Goal: Information Seeking & Learning: Learn about a topic

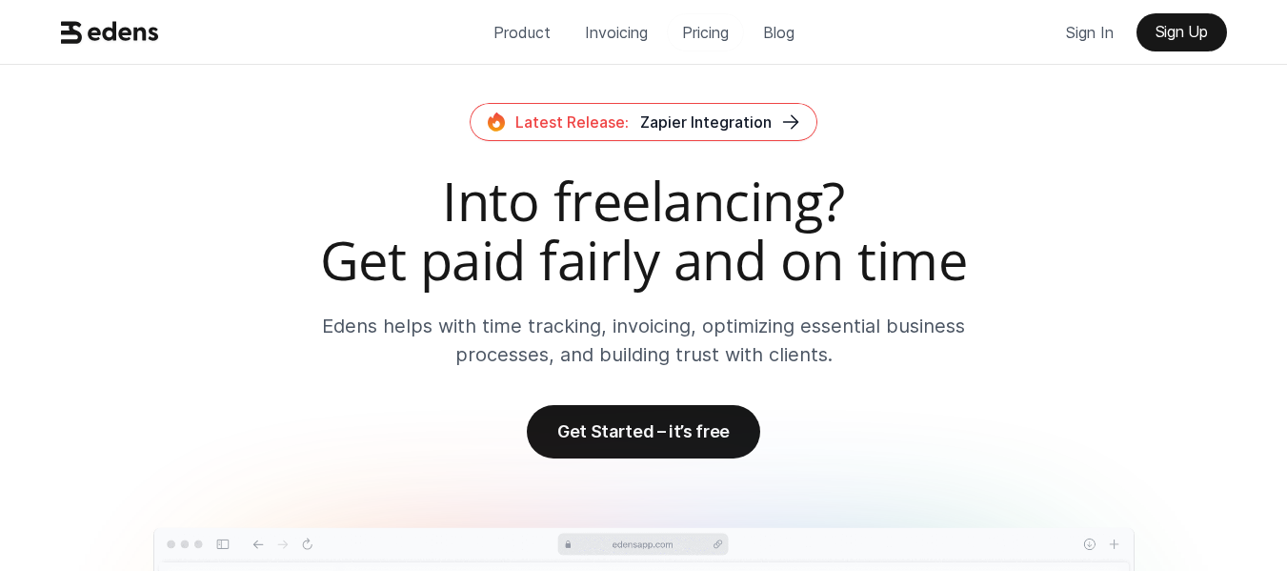
click at [702, 34] on p "Pricing" at bounding box center [705, 32] width 47 height 29
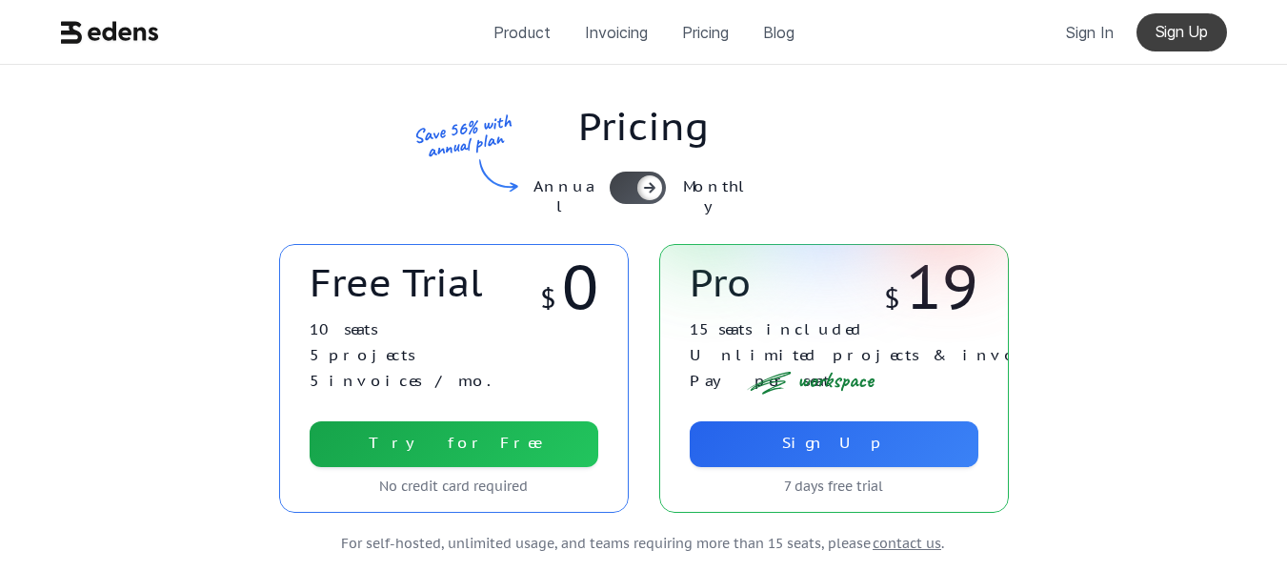
click at [1180, 34] on p "Sign Up" at bounding box center [1182, 32] width 52 height 18
click at [73, 22] on use at bounding box center [109, 32] width 97 height 22
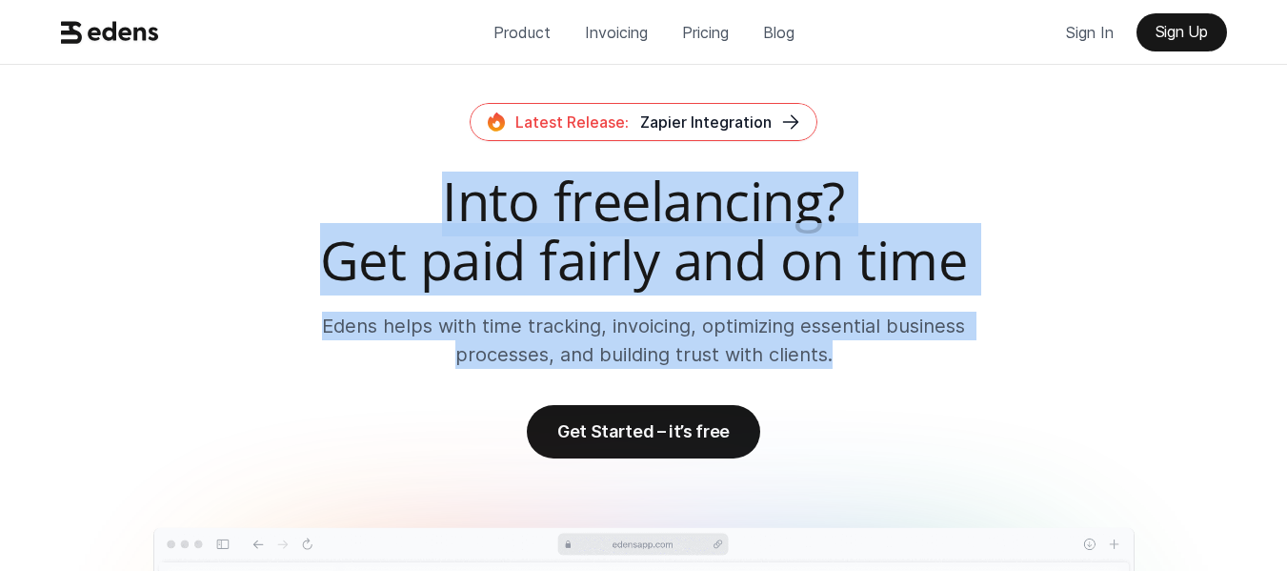
drag, startPoint x: 441, startPoint y: 199, endPoint x: 956, endPoint y: 373, distance: 543.0
click at [956, 373] on div "Latest Release: Zapier Integration Into freelancing? Get paid fairly and on tim…" at bounding box center [644, 280] width 1212 height 355
copy div "Into freelancing? Get paid fairly and on time [PERSON_NAME] helps with time tra…"
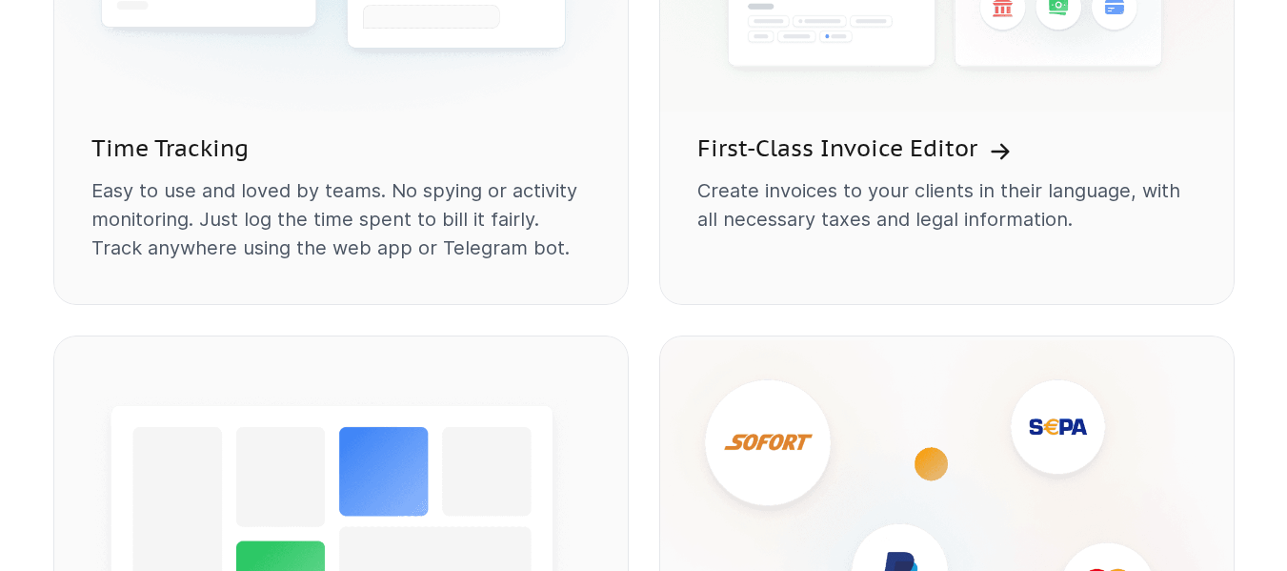
scroll to position [1811, 0]
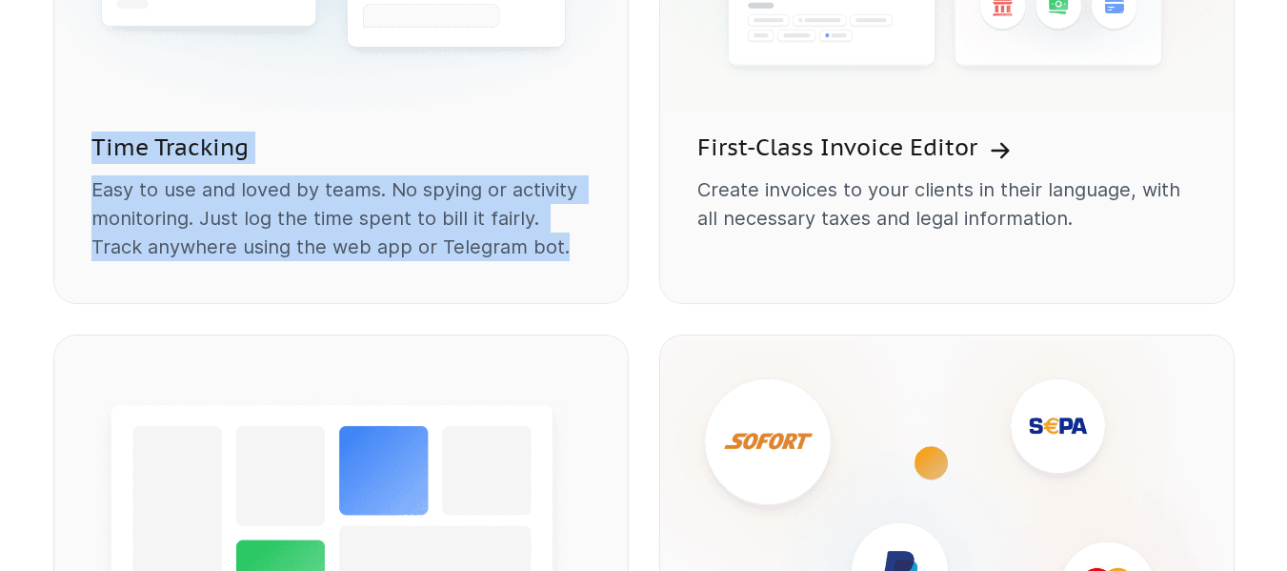
drag, startPoint x: 96, startPoint y: 145, endPoint x: 561, endPoint y: 251, distance: 476.9
click at [558, 248] on div "Time Tracking Easy to use and loved by teams. No spying or activity monitoring.…" at bounding box center [341, 210] width 576 height 189
copy div "Time Tracking Easy to use and loved by teams. No spying or activity monitoring.…"
drag, startPoint x: 1123, startPoint y: 301, endPoint x: 1169, endPoint y: 273, distance: 53.4
click at [1120, 299] on div "First-Class Invoice Editor Create invoices to your clients in their language, w…" at bounding box center [947, 210] width 576 height 189
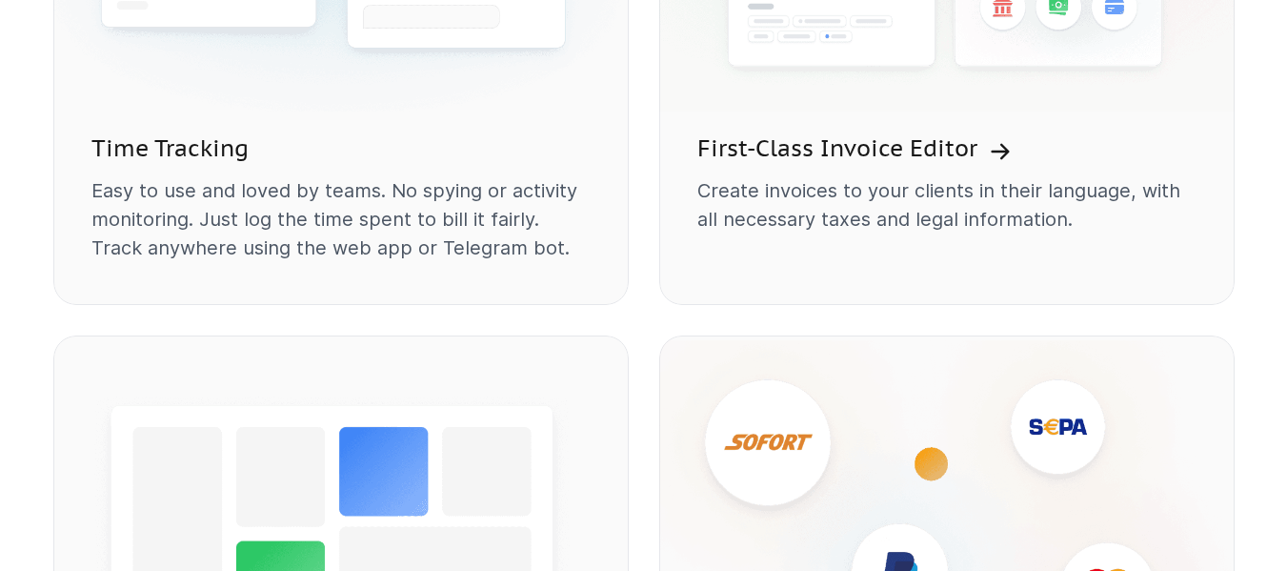
scroll to position [1811, 0]
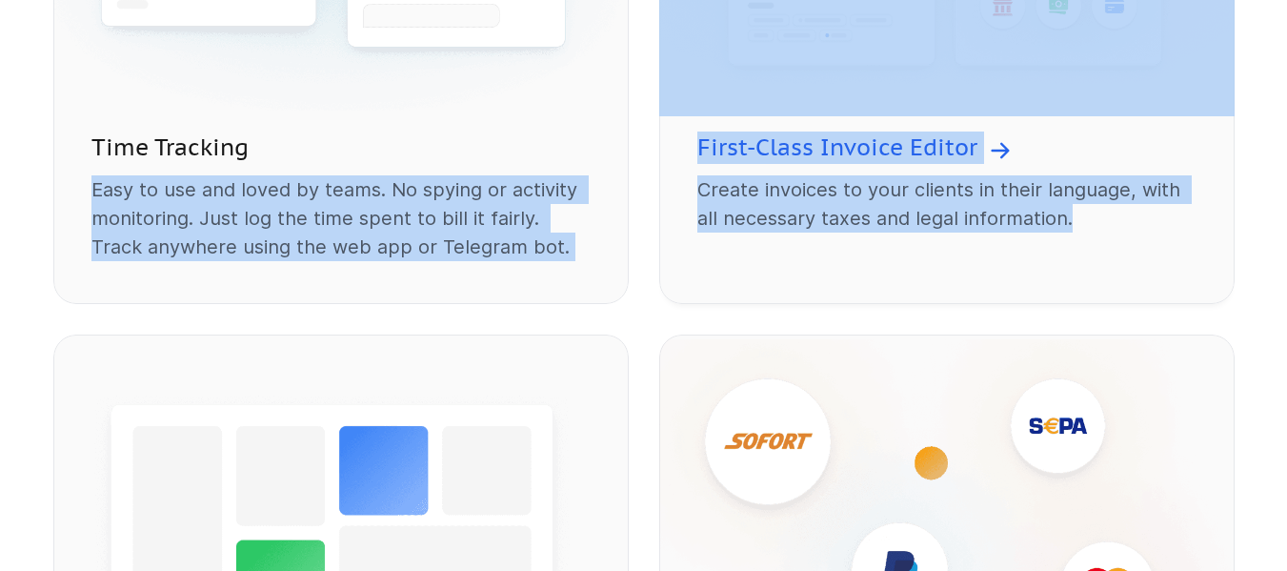
drag, startPoint x: 586, startPoint y: 152, endPoint x: 1182, endPoint y: 267, distance: 606.5
click at [1182, 267] on div "Time Tracking Easy to use and loved by teams. No spying or activity monitoring.…" at bounding box center [644, 334] width 1182 height 1212
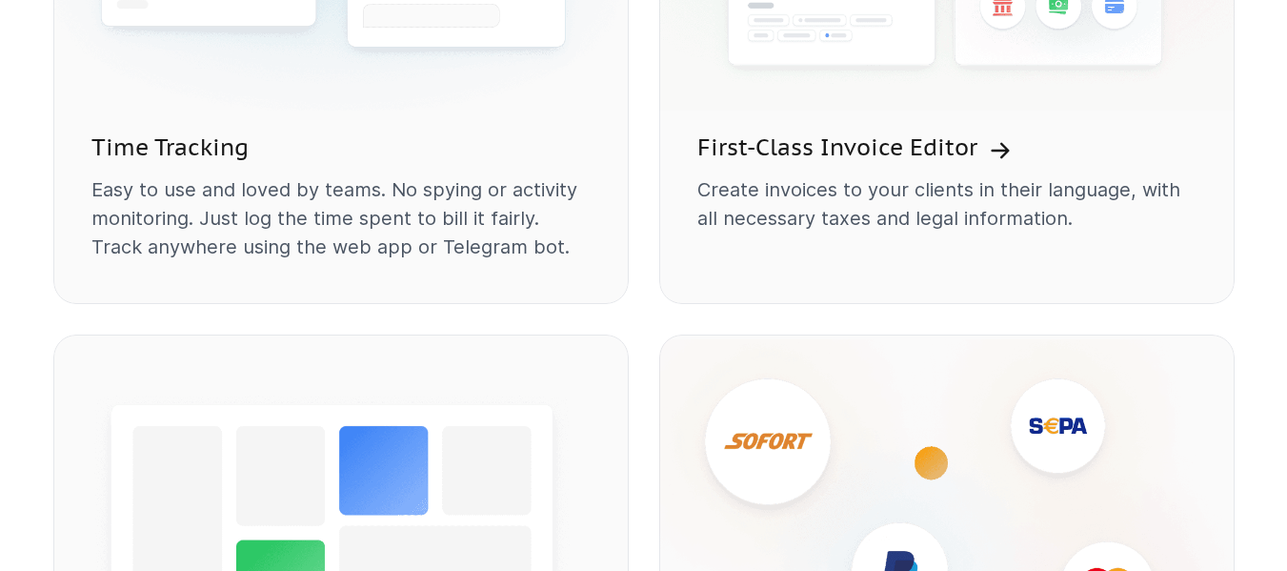
click at [1203, 322] on div "Time Tracking Easy to use and loved by teams. No spying or activity monitoring.…" at bounding box center [644, 334] width 1182 height 1212
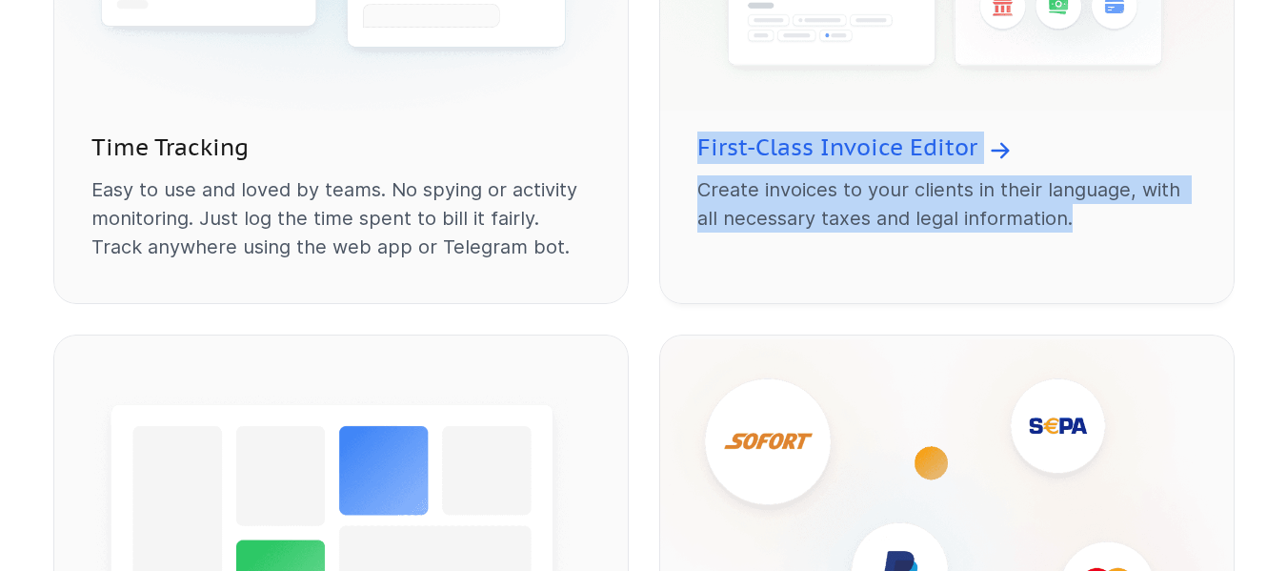
drag, startPoint x: 1241, startPoint y: 271, endPoint x: 692, endPoint y: 147, distance: 562.7
click at [692, 147] on div "For 🏄 freelancers, 👩‍💻 independent contractors and 🍏 agencies [PERSON_NAME] pro…" at bounding box center [644, 407] width 1212 height 1829
copy div "First-Class Invoice Editor Create invoices to your clients in their language, w…"
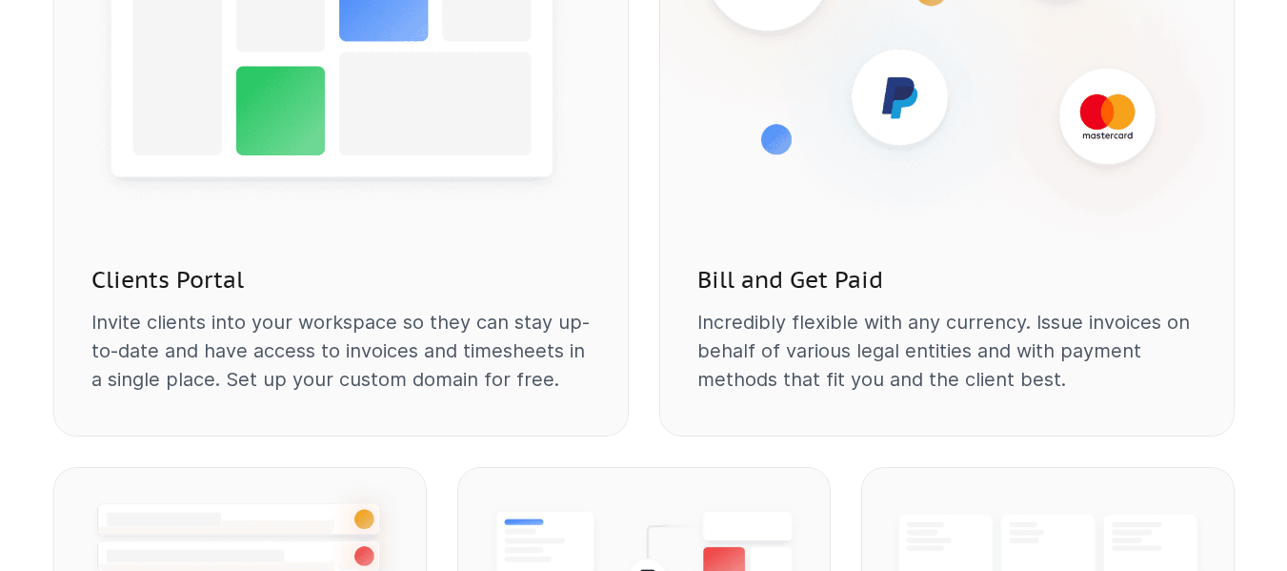
scroll to position [2286, 0]
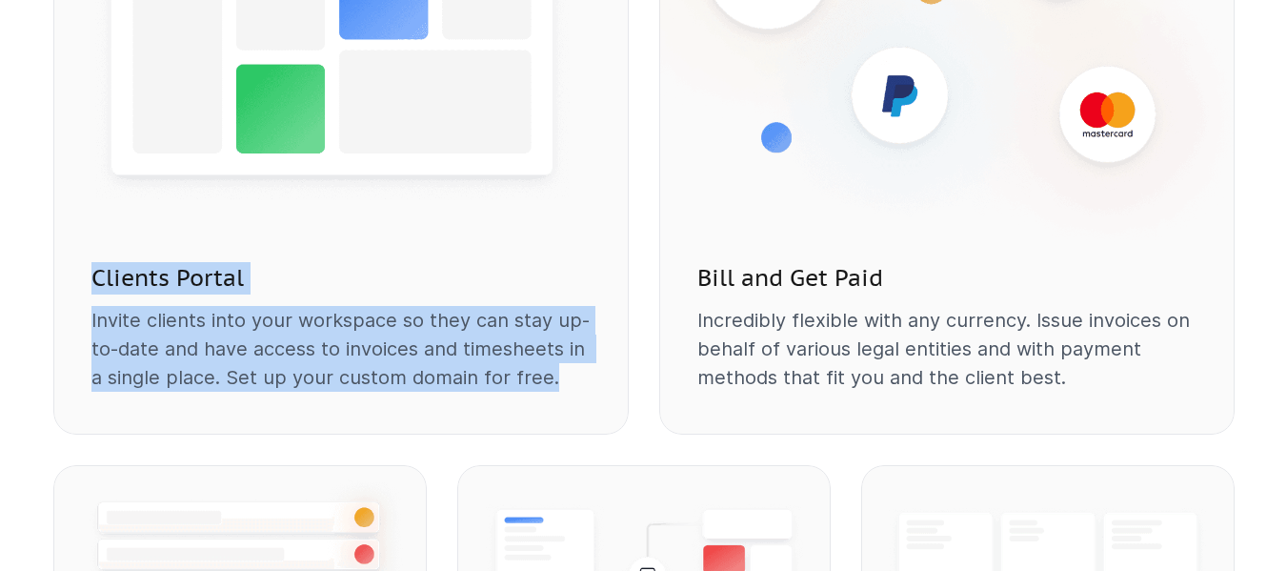
drag, startPoint x: 577, startPoint y: 377, endPoint x: 51, endPoint y: 285, distance: 534.1
copy div "Clients Portal Invite clients into your workspace so they can stay up-to-date a…"
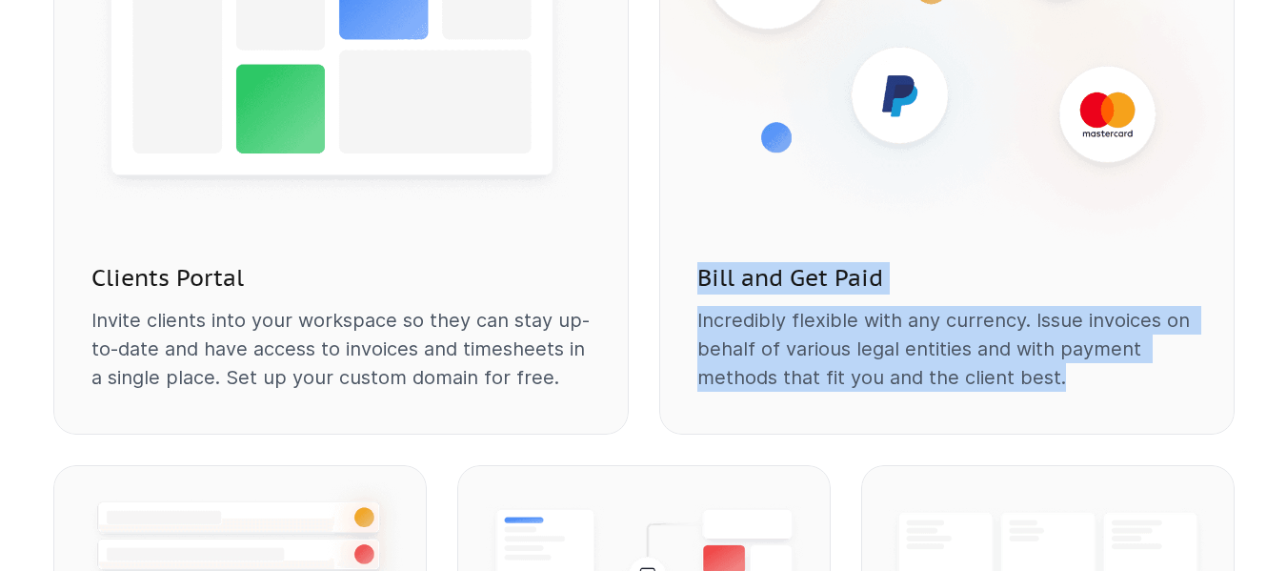
drag, startPoint x: 687, startPoint y: 273, endPoint x: 1152, endPoint y: 391, distance: 479.8
click at [1167, 395] on div "Bill and Get Paid Incredibly flexible with any currency. Issue invoices on beha…" at bounding box center [947, 341] width 576 height 189
copy div "Bill and Get Paid Incredibly flexible with any currency. Issue invoices on beha…"
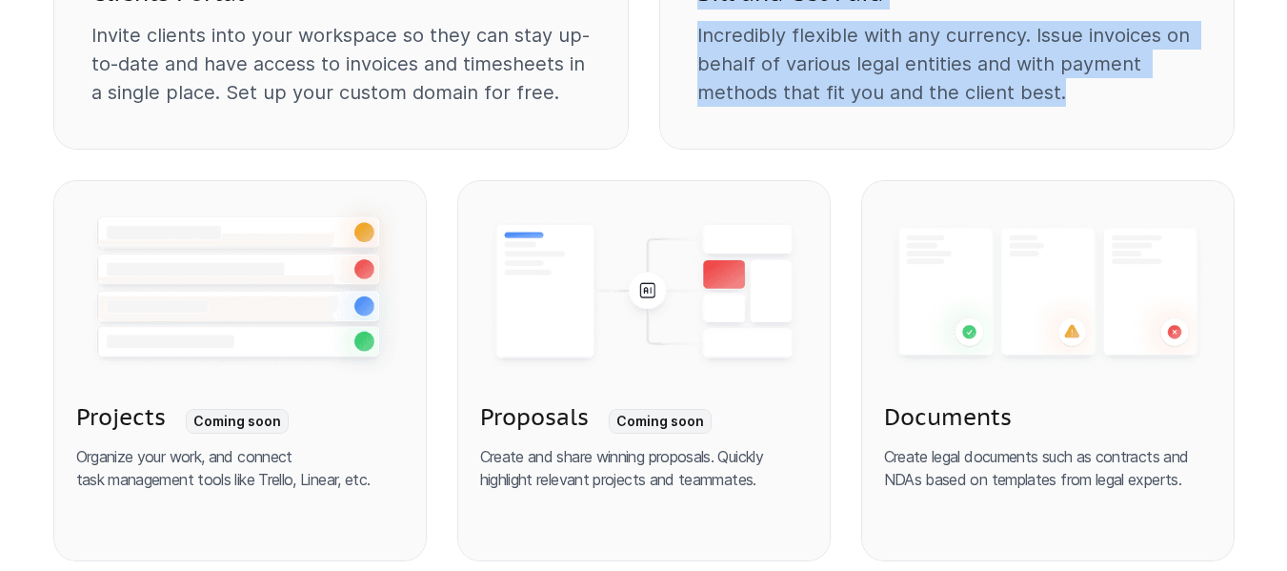
scroll to position [2572, 0]
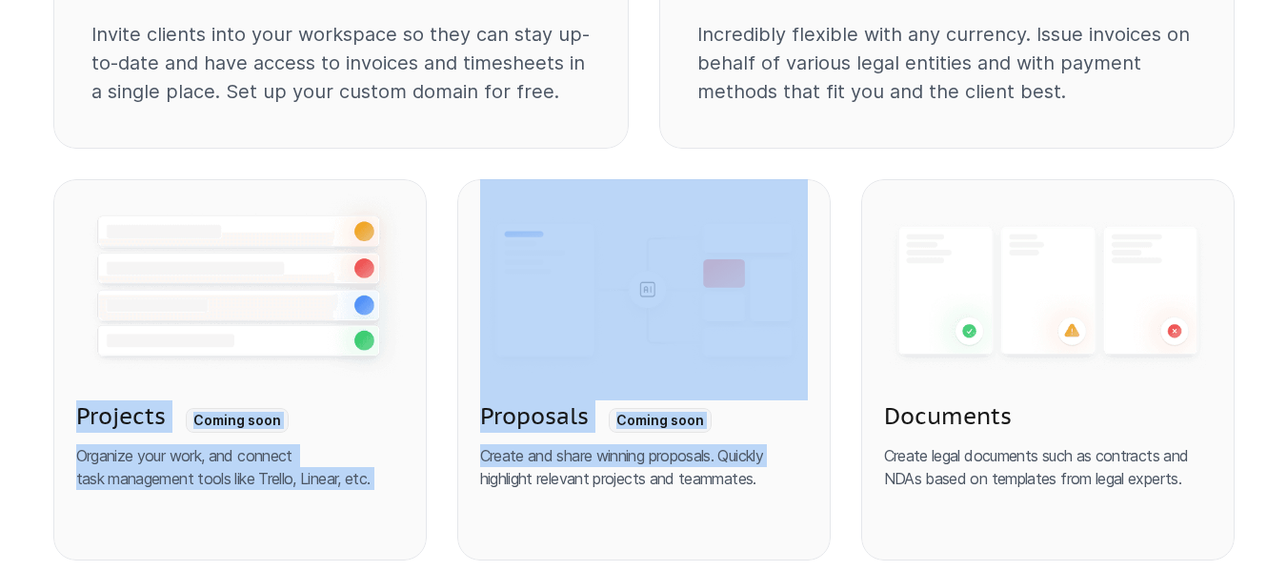
drag, startPoint x: 68, startPoint y: 415, endPoint x: 452, endPoint y: 482, distance: 389.9
click at [451, 483] on div "Projects Coming soon Organize your work, and connect task management tools like…" at bounding box center [644, 369] width 1182 height 381
click at [392, 450] on p "Organize your work, and connect task management tools like Trello, Linear, etc." at bounding box center [240, 467] width 328 height 46
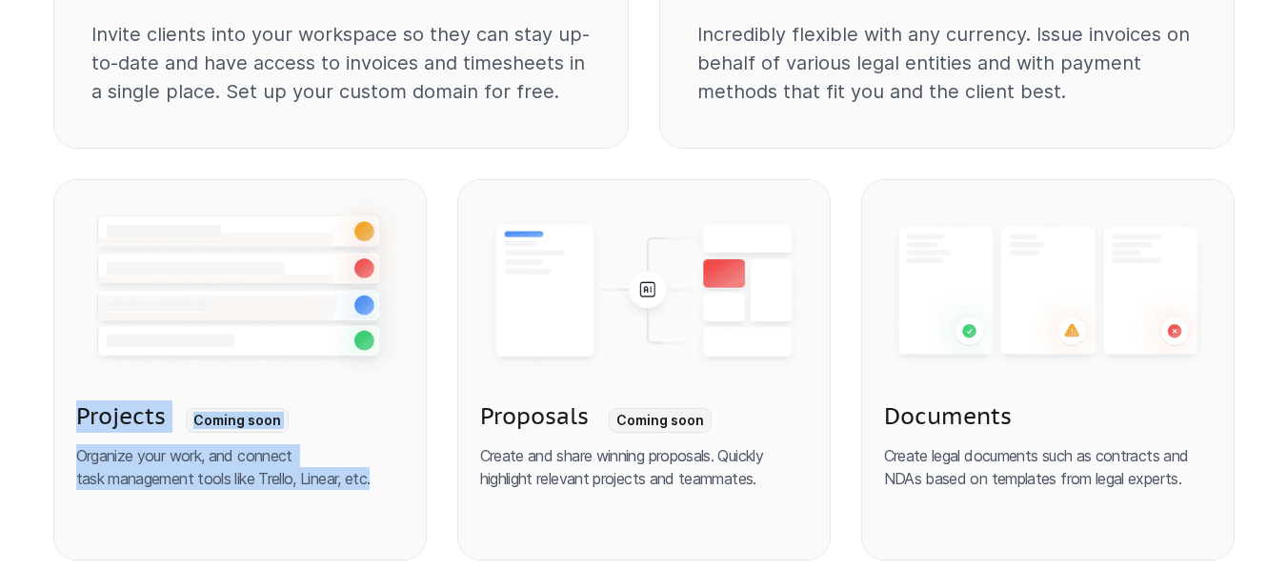
drag, startPoint x: 369, startPoint y: 471, endPoint x: 72, endPoint y: 413, distance: 302.0
click at [72, 413] on link "Projects Coming soon Organize your work, and connect task management tools like…" at bounding box center [240, 369] width 374 height 381
copy div "Projects Coming soon Organize your work, and connect task management tools like…"
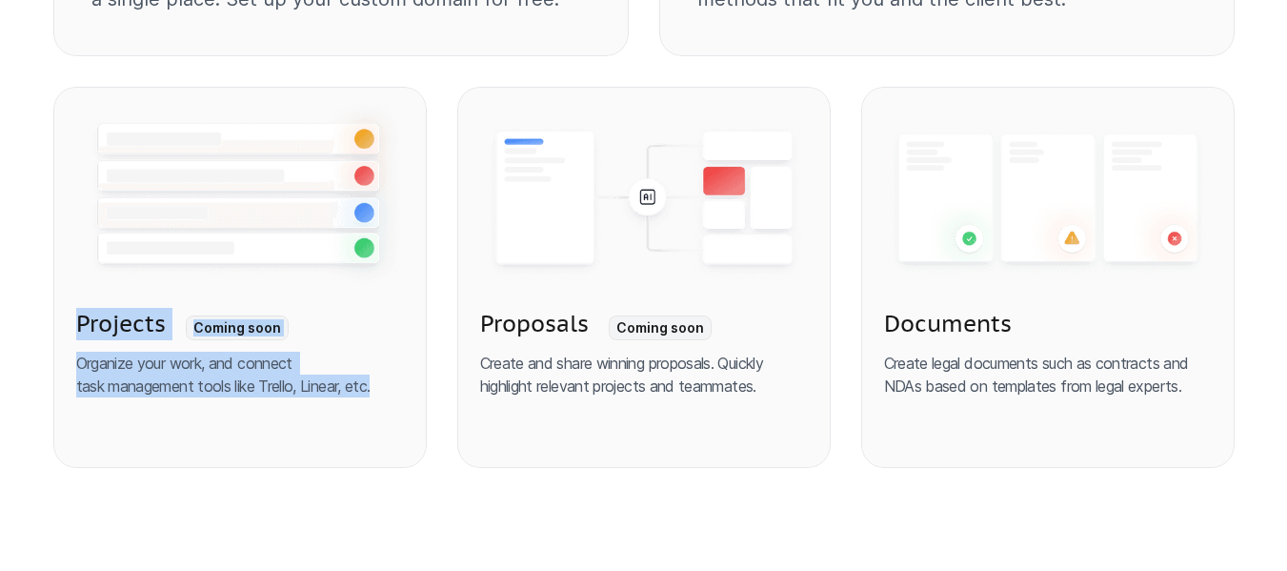
scroll to position [2666, 0]
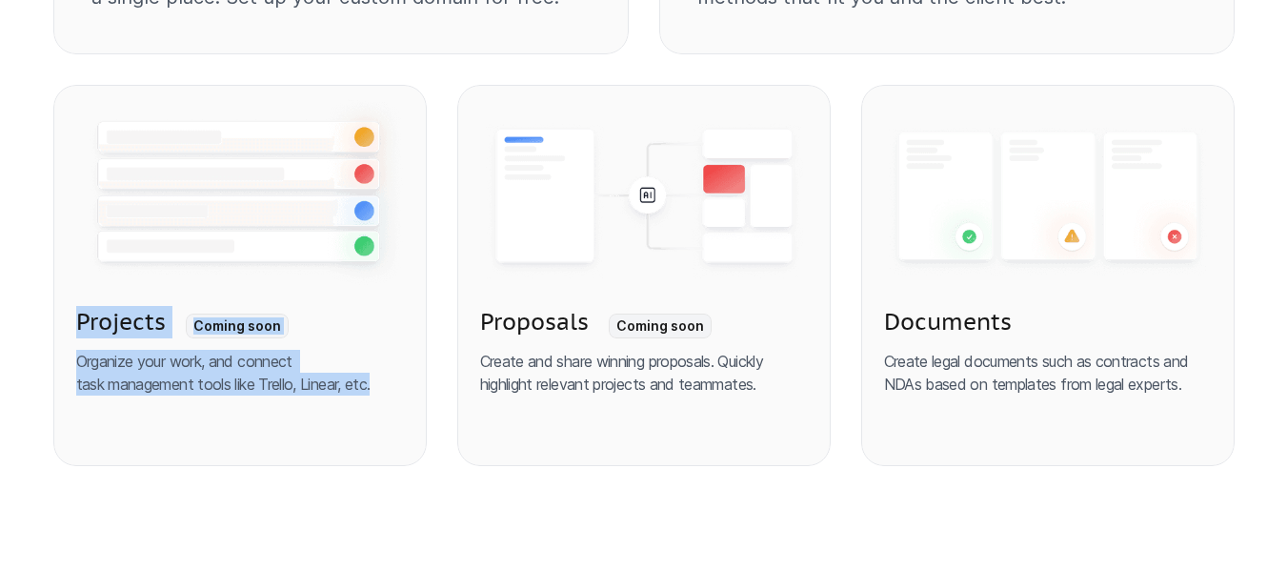
drag, startPoint x: 759, startPoint y: 390, endPoint x: 461, endPoint y: 315, distance: 306.5
click at [461, 315] on link "Proposals Coming soon Create and share winning proposals. Quickly highlight rel…" at bounding box center [644, 275] width 374 height 381
copy div "Proposals Coming soon Create and share winning proposals. Quickly highlight rel…"
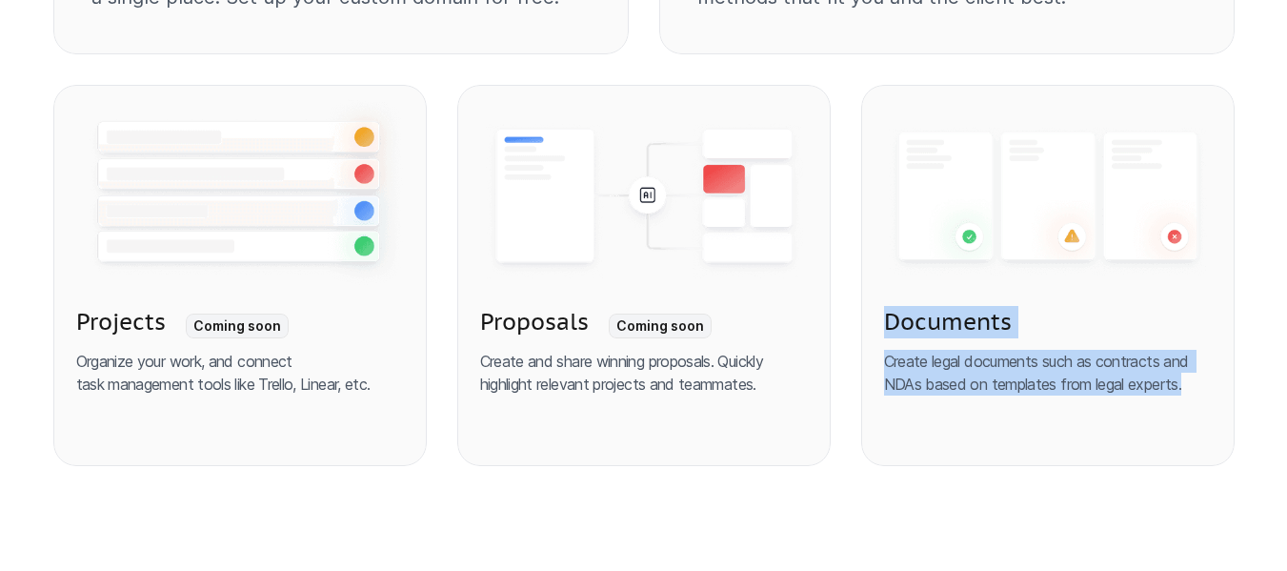
drag, startPoint x: 1164, startPoint y: 384, endPoint x: 874, endPoint y: 321, distance: 296.4
click at [874, 321] on link "Documents Create legal documents such as contracts and NDAs based on templates …" at bounding box center [1048, 275] width 374 height 381
copy div "Documents Create legal documents such as contracts and NDAs based on templates …"
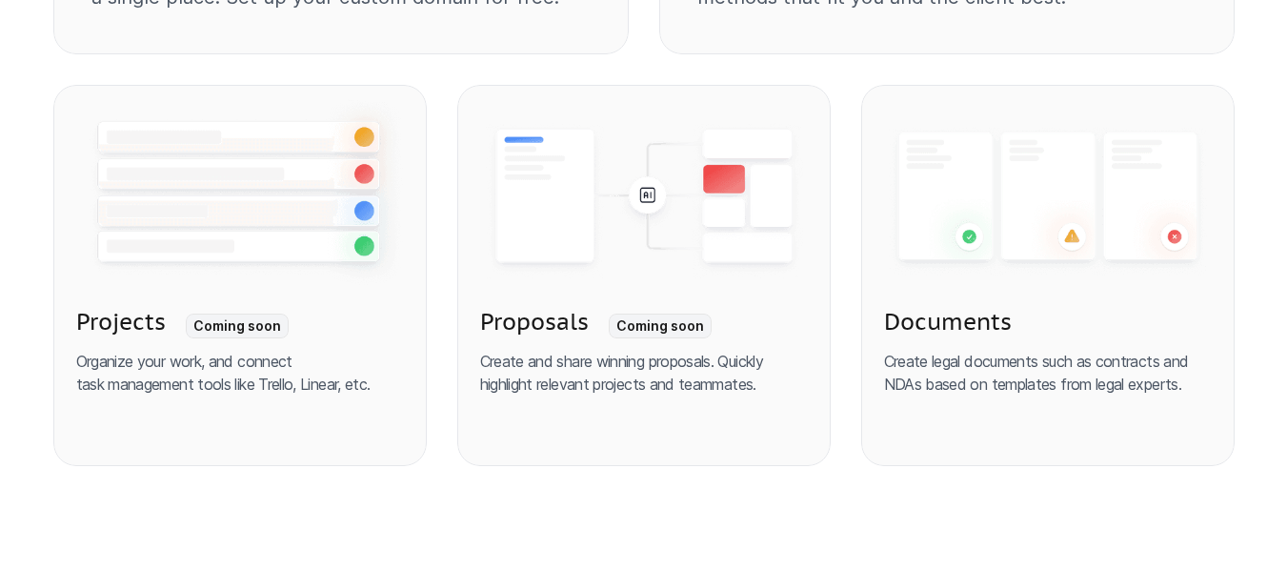
click at [761, 440] on link "Proposals Coming soon Create and share winning proposals. Quickly highlight rel…" at bounding box center [644, 275] width 374 height 381
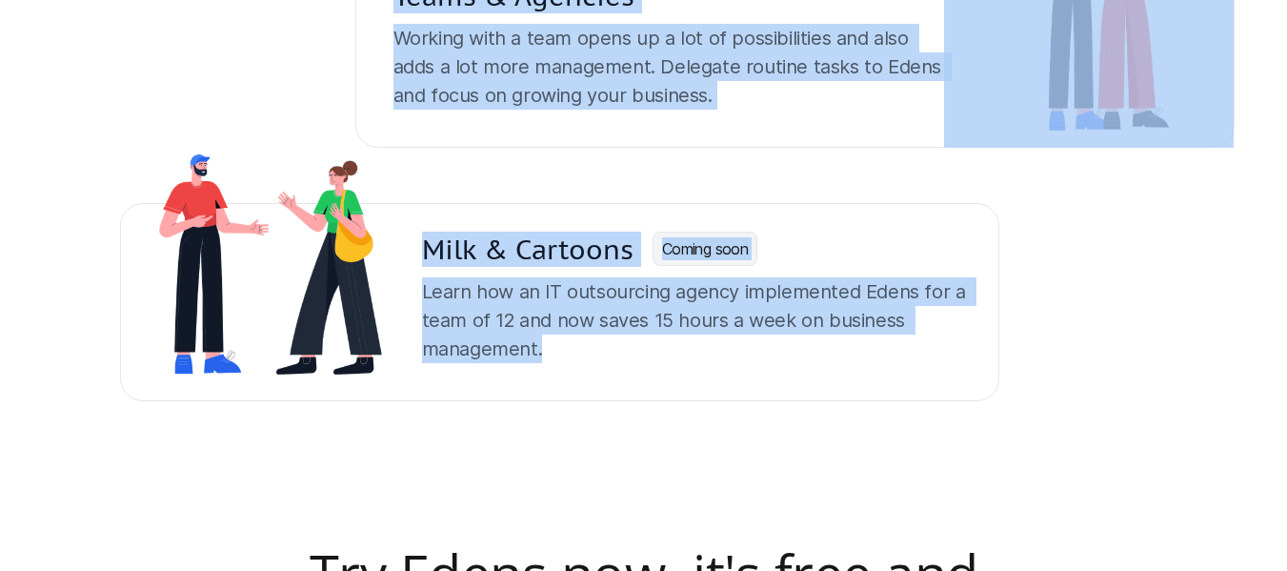
scroll to position [4286, 0]
drag, startPoint x: 58, startPoint y: 104, endPoint x: 789, endPoint y: 397, distance: 787.6
copy div "Use Cases [PERSON_NAME] is designed with unlimited flexibility under the hood. …"
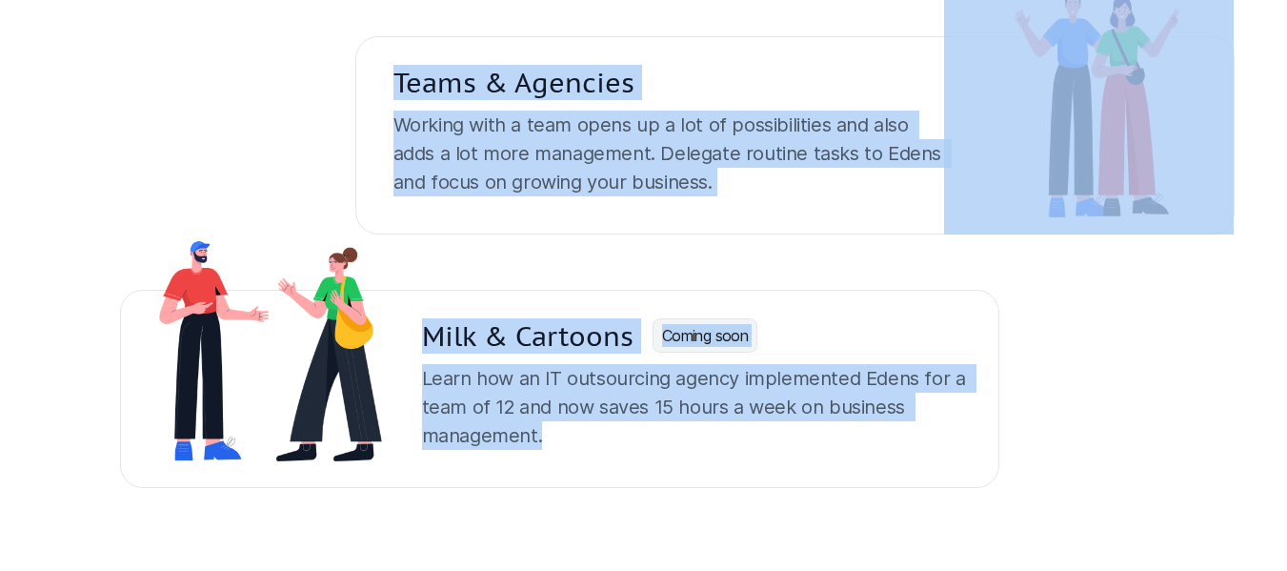
click at [909, 276] on div "Milk & Cartoons Coming soon Learn how an IT outsourcing agency implemented [PER…" at bounding box center [560, 360] width 880 height 253
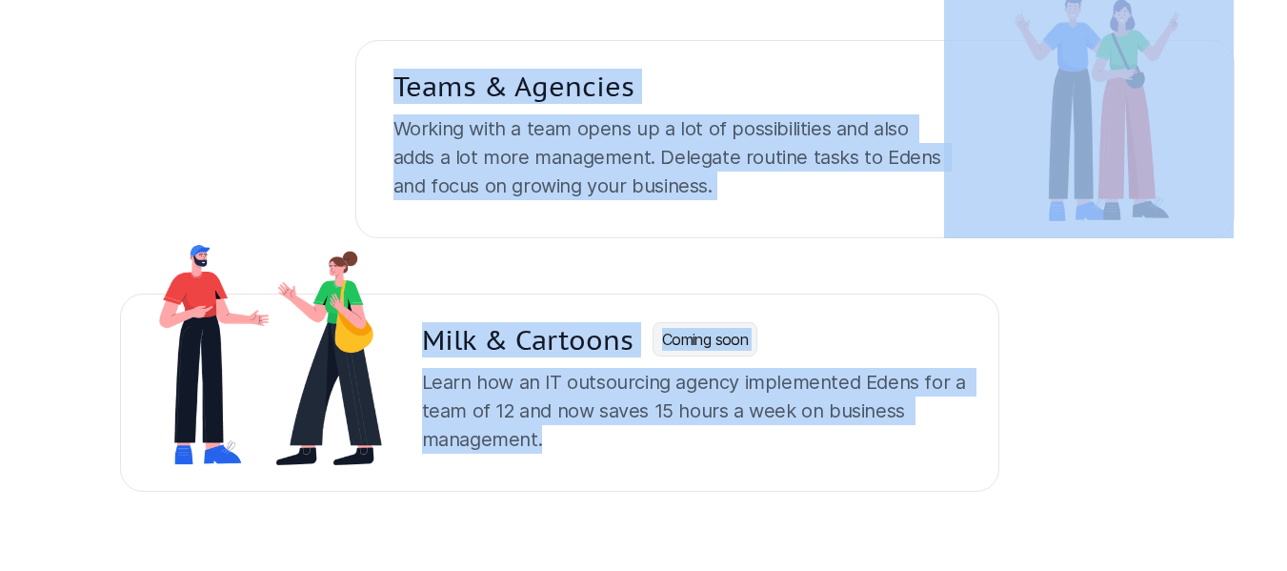
scroll to position [4193, 0]
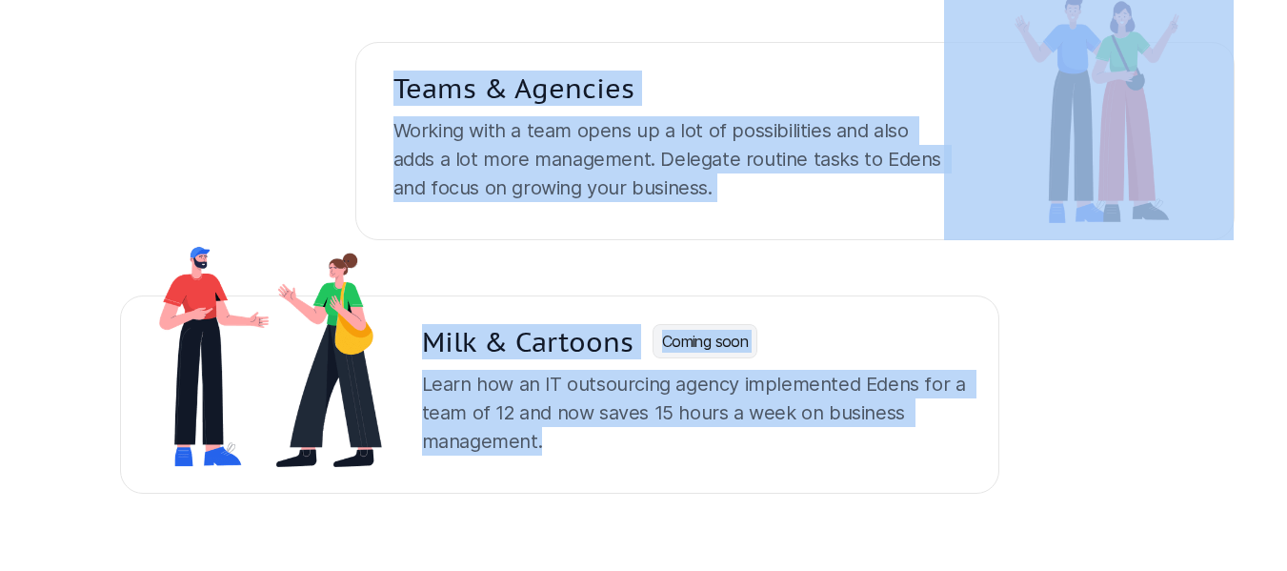
click at [657, 278] on div "Milk & Cartoons Coming soon Learn how an IT outsourcing agency implemented [PER…" at bounding box center [560, 366] width 880 height 253
drag, startPoint x: 417, startPoint y: 394, endPoint x: 436, endPoint y: 395, distance: 19.2
click at [418, 394] on div "Milk & Cartoons Coming soon Learn how an IT outsourcing agency implemented [PER…" at bounding box center [705, 394] width 589 height 198
click at [639, 397] on p "Learn how an IT outsourcing agency implemented Edens for a team of 12 and now s…" at bounding box center [695, 413] width 547 height 86
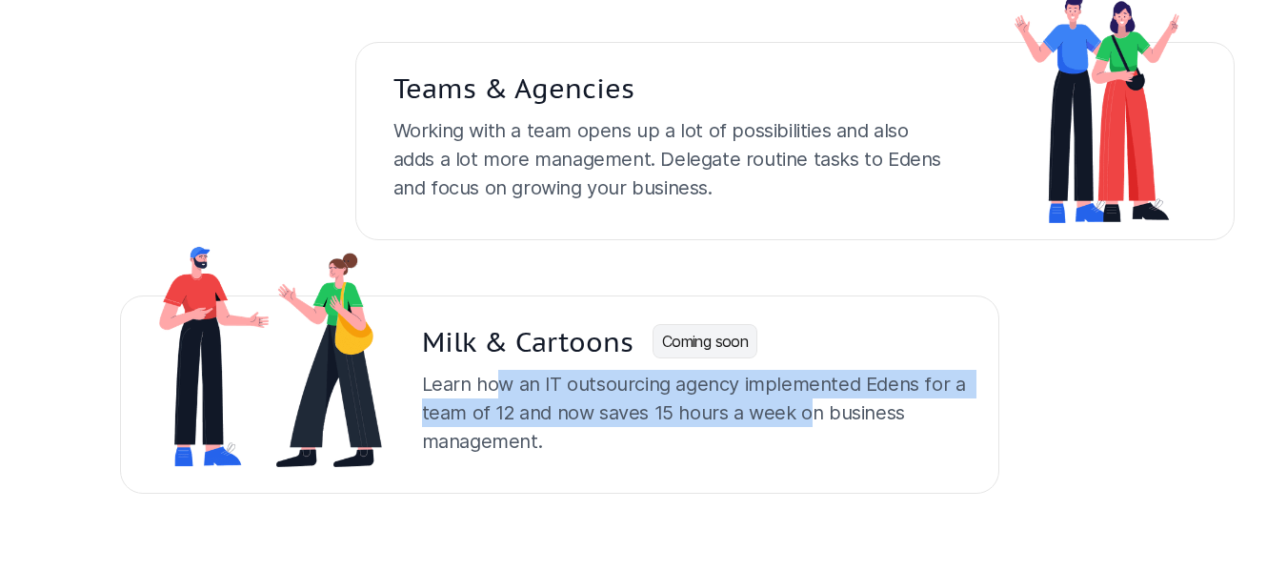
drag, startPoint x: 500, startPoint y: 382, endPoint x: 808, endPoint y: 418, distance: 309.9
click at [808, 418] on p "Learn how an IT outsourcing agency implemented Edens for a team of 12 and now s…" at bounding box center [695, 413] width 547 height 86
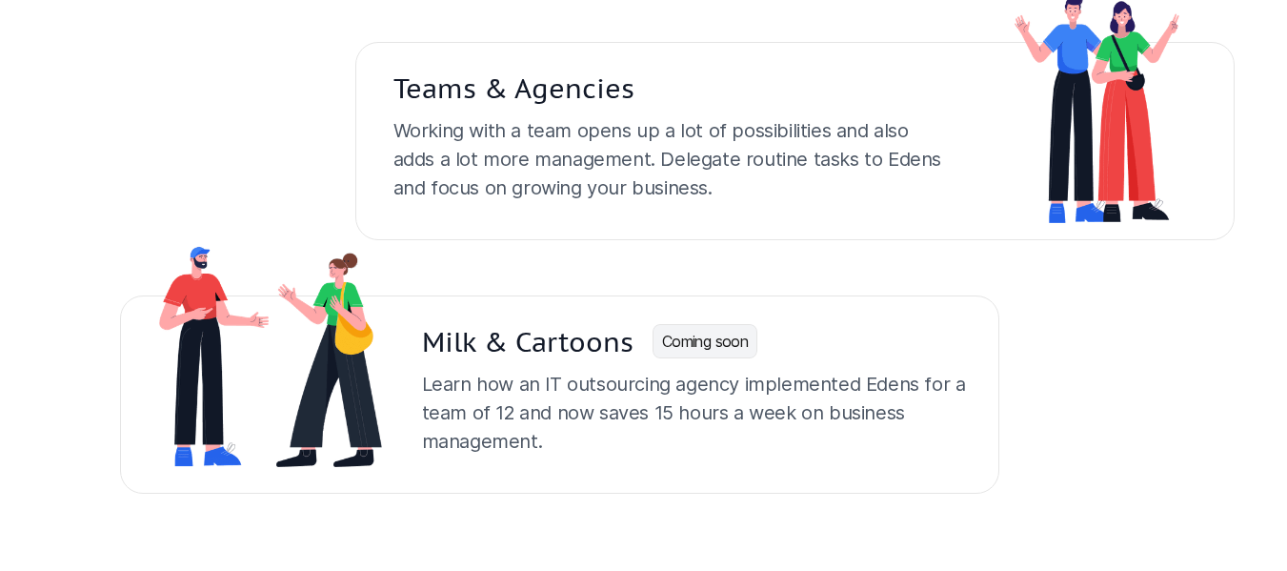
click at [807, 445] on p "Learn how an IT outsourcing agency implemented Edens for a team of 12 and now s…" at bounding box center [695, 413] width 547 height 86
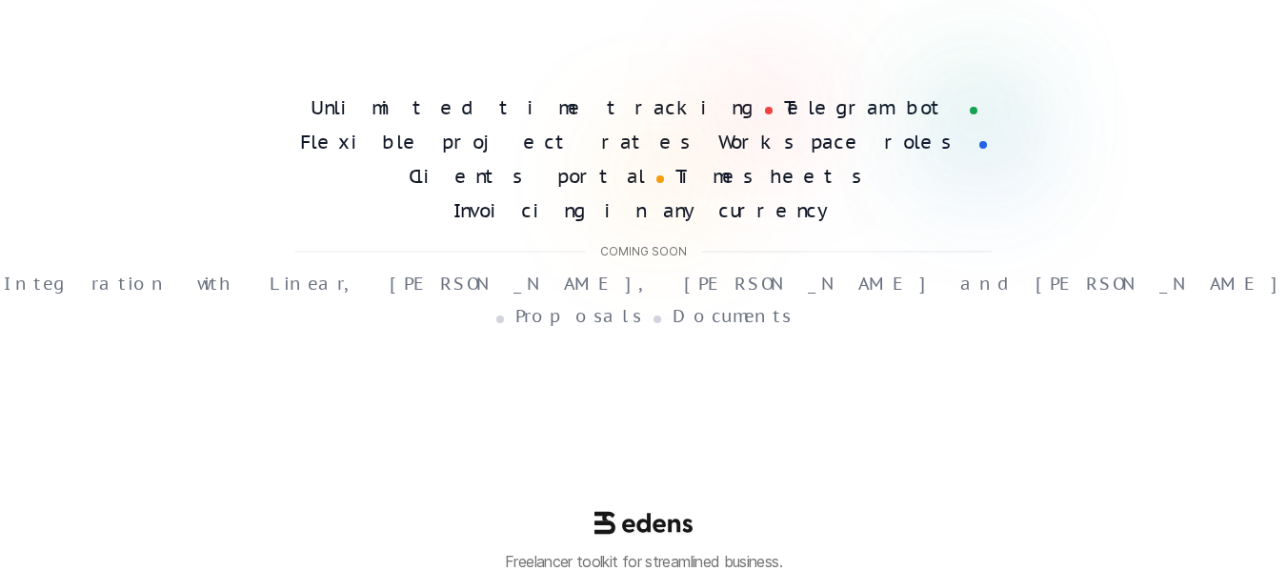
scroll to position [5167, 0]
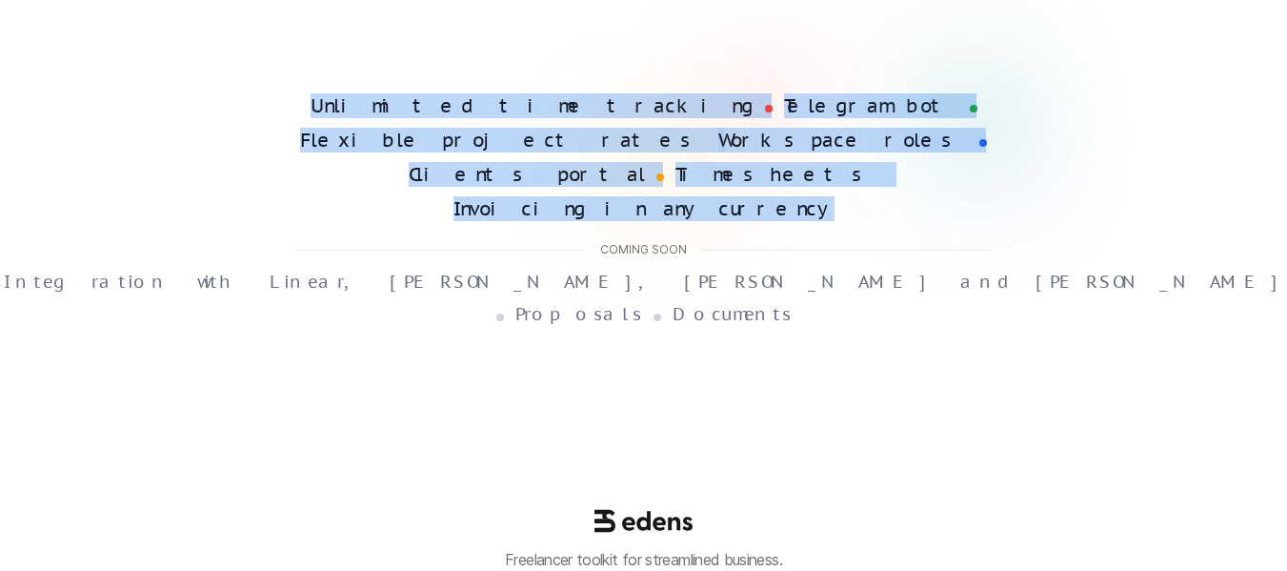
drag, startPoint x: 1024, startPoint y: 132, endPoint x: 337, endPoint y: 99, distance: 687.8
click at [337, 99] on div "Unlimited time tracking Telegram bot Flexible project rates Workspace roles Cli…" at bounding box center [644, 209] width 1212 height 231
copy div "Unlimited time tracking Telegram bot Flexible project rates Workspace roles Cli…"
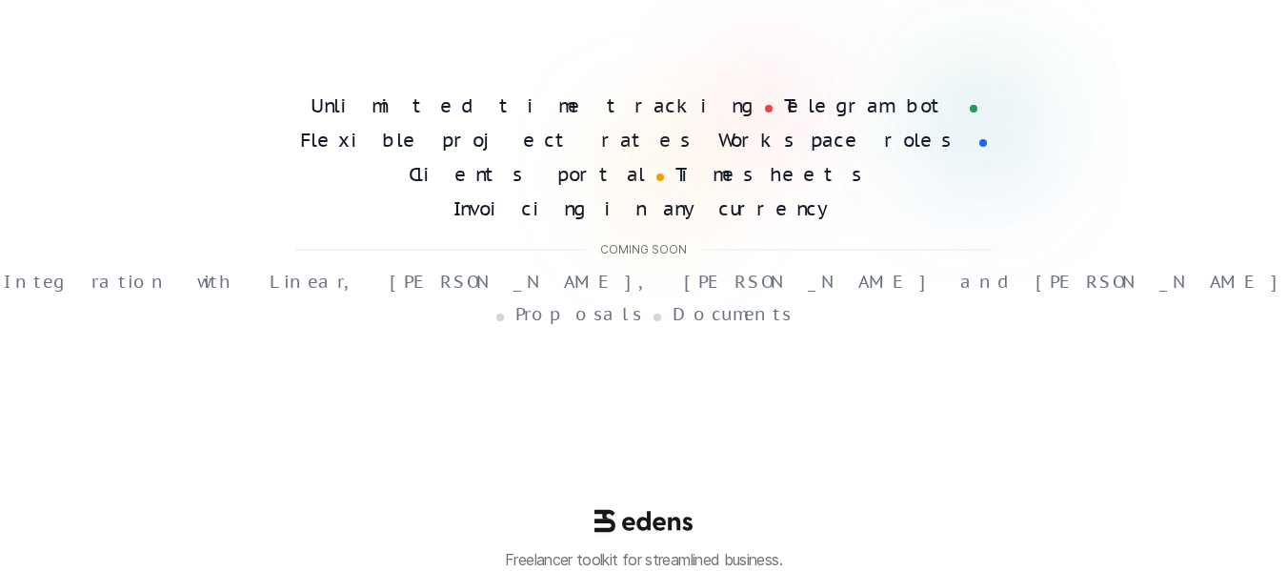
click at [1000, 216] on div "Unlimited time tracking Telegram bot Flexible project rates Workspace roles Cli…" at bounding box center [644, 209] width 730 height 231
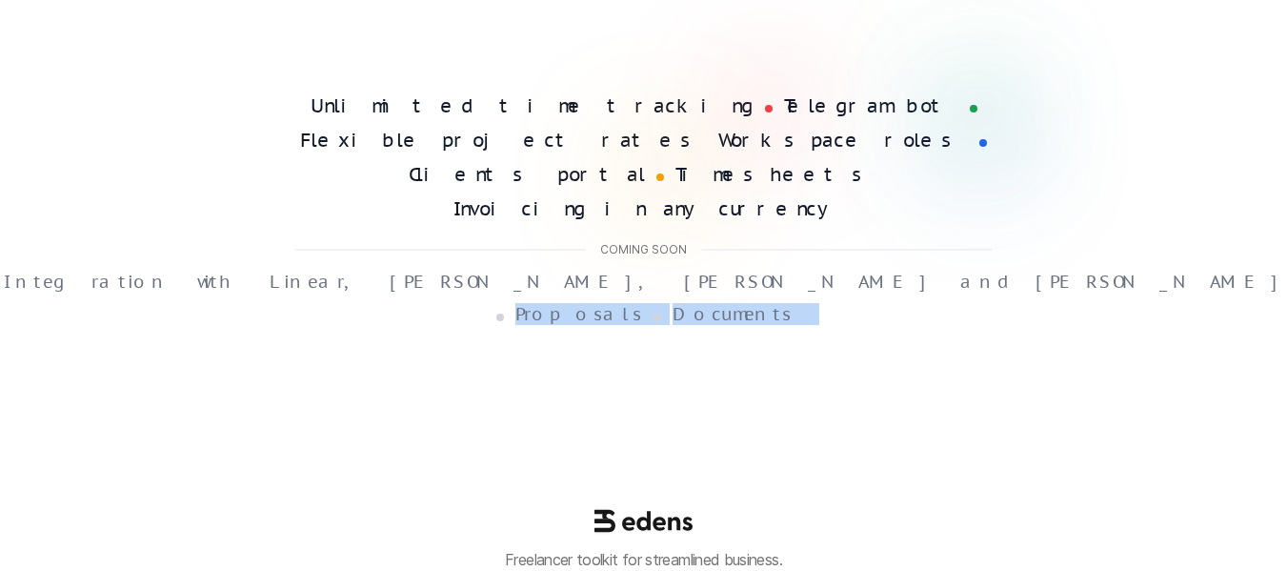
drag, startPoint x: 994, startPoint y: 216, endPoint x: 736, endPoint y: 212, distance: 258.3
click at [736, 213] on div "Unlimited time tracking Telegram bot Flexible project rates Workspace roles Cli…" at bounding box center [644, 209] width 730 height 231
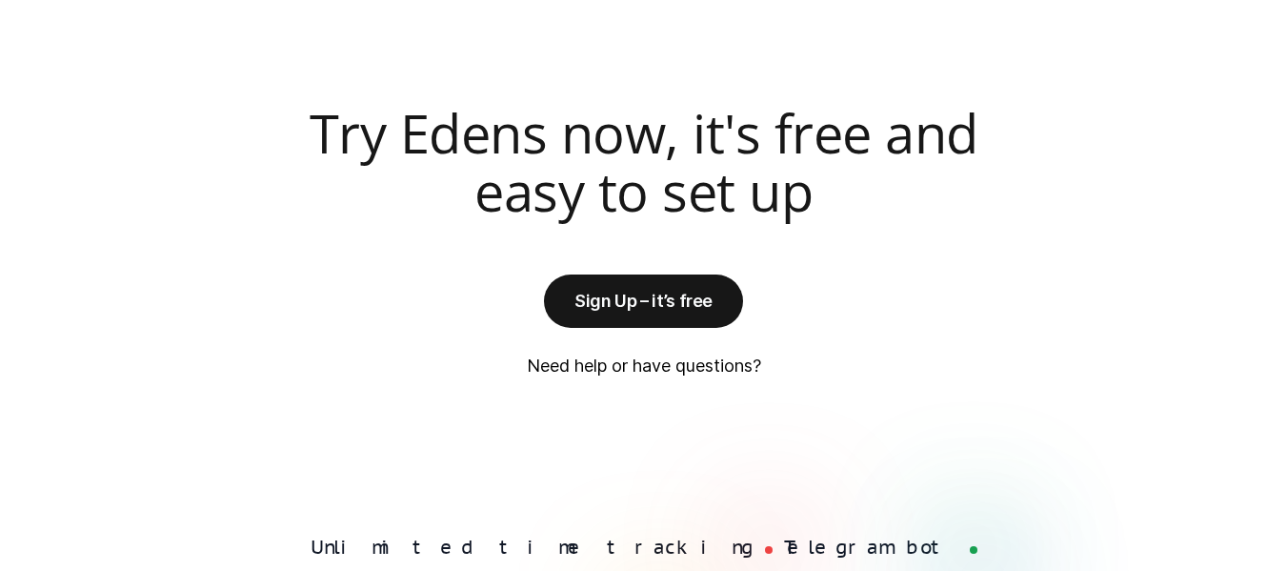
scroll to position [4723, 0]
